Goal: Check status: Check status

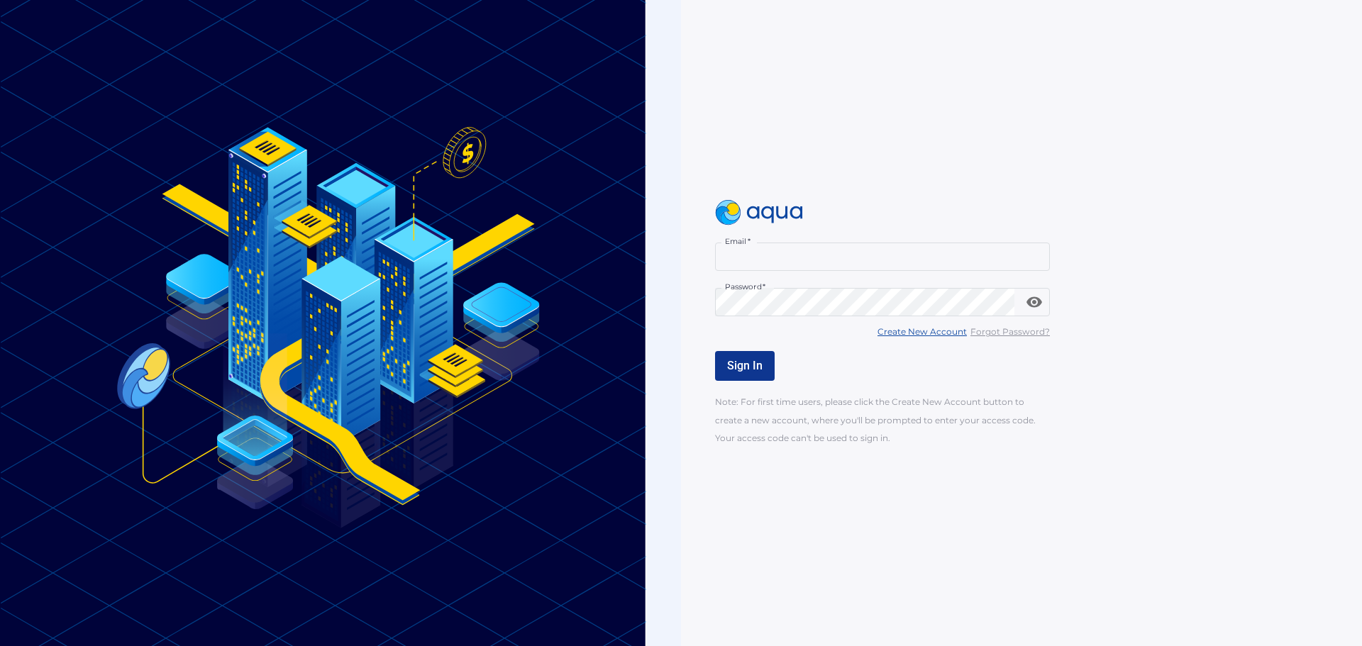
type input "**********"
click at [764, 368] on button "Sign In" at bounding box center [745, 366] width 60 height 30
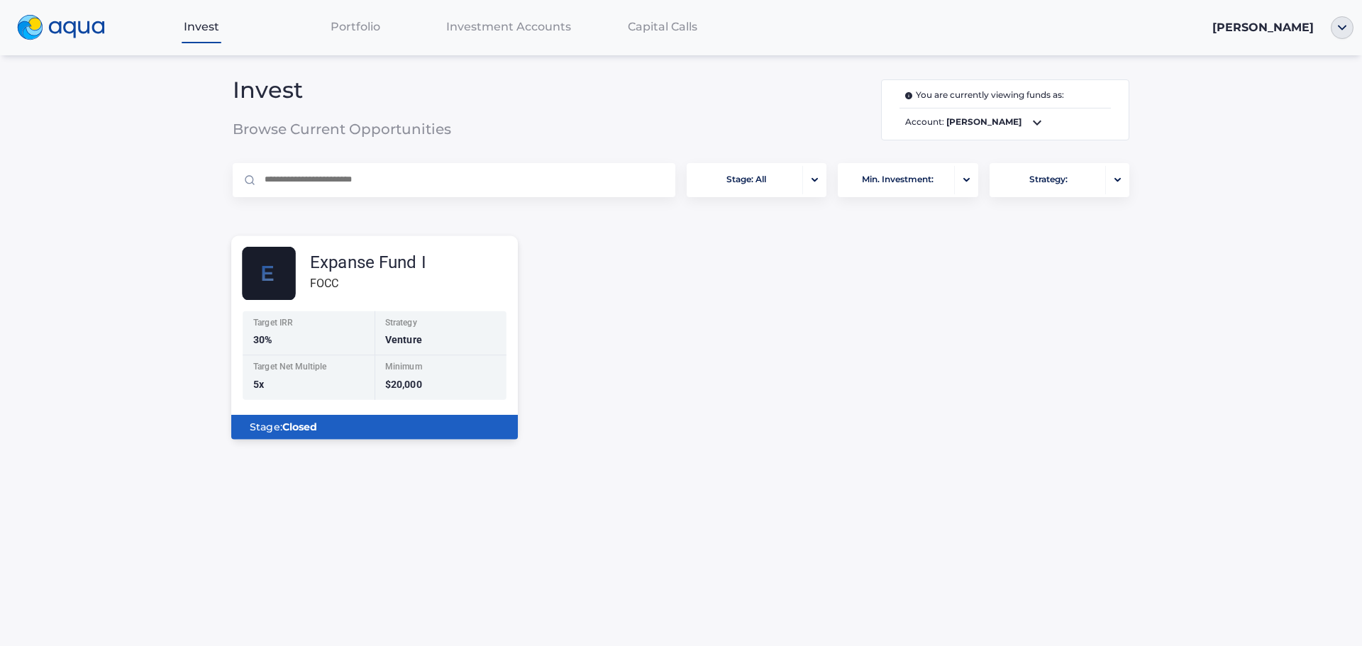
click at [467, 270] on div "Expanse Fund I FOCC" at bounding box center [380, 274] width 276 height 54
click at [392, 299] on div "Expanse Fund I FOCC" at bounding box center [380, 274] width 276 height 54
click at [372, 23] on span "Portfolio" at bounding box center [356, 26] width 50 height 13
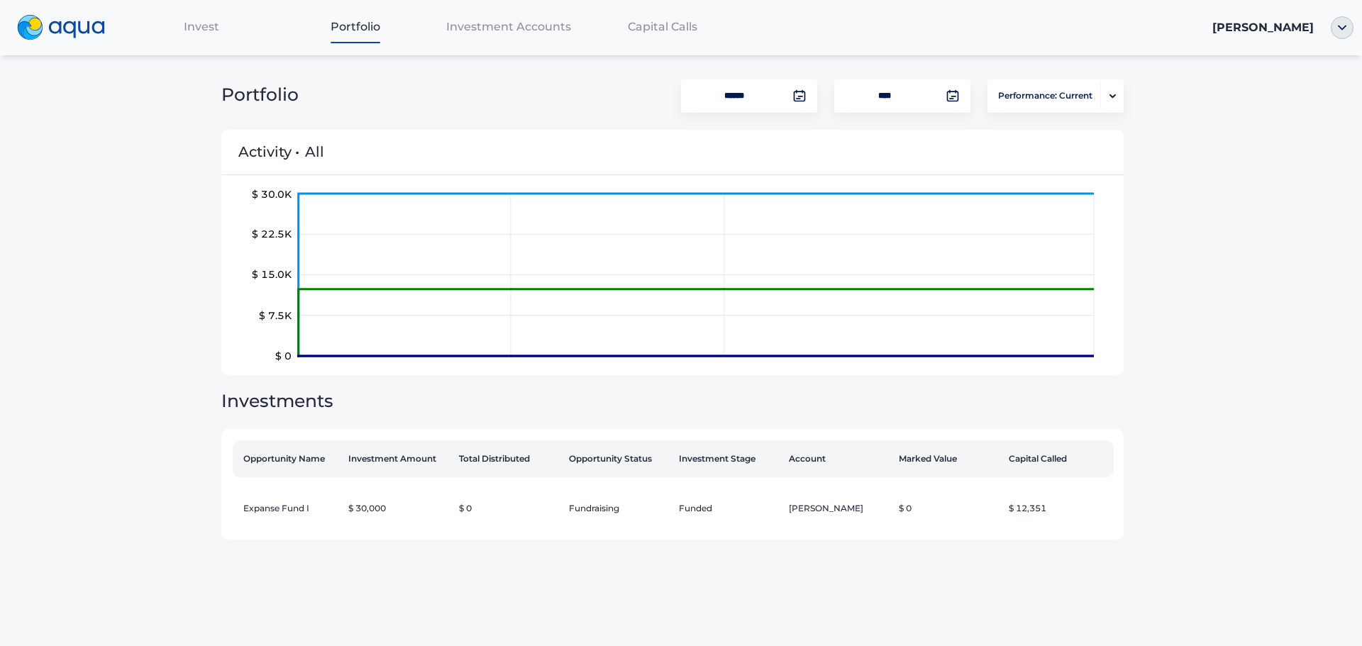
click at [668, 26] on span "Capital Calls" at bounding box center [663, 26] width 70 height 13
